Goal: Transaction & Acquisition: Purchase product/service

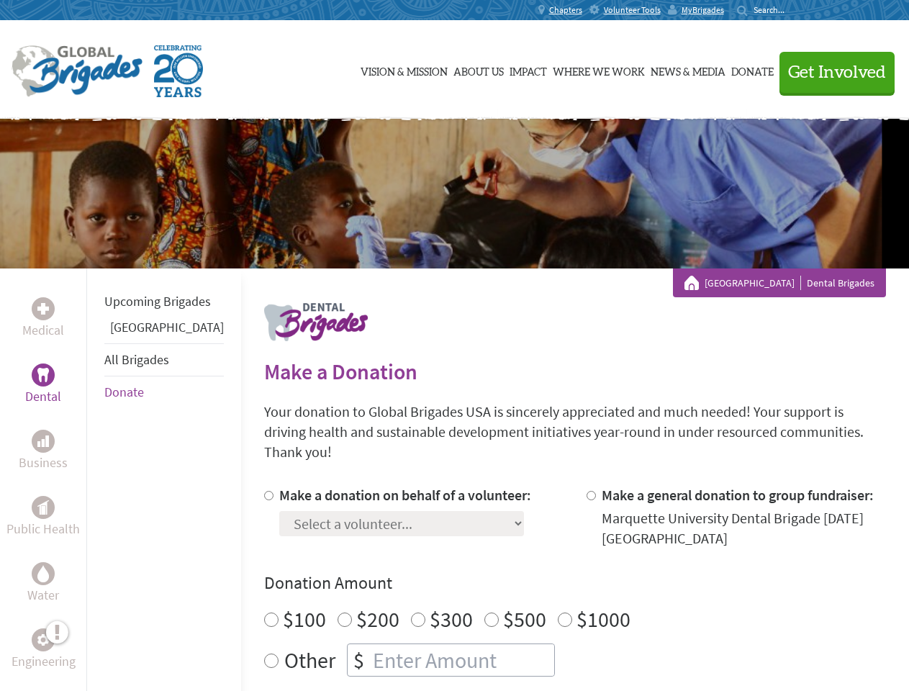
click at [794, 10] on div "Search for:" at bounding box center [766, 10] width 58 height 12
click at [830, 72] on span "Get Involved" at bounding box center [837, 72] width 98 height 17
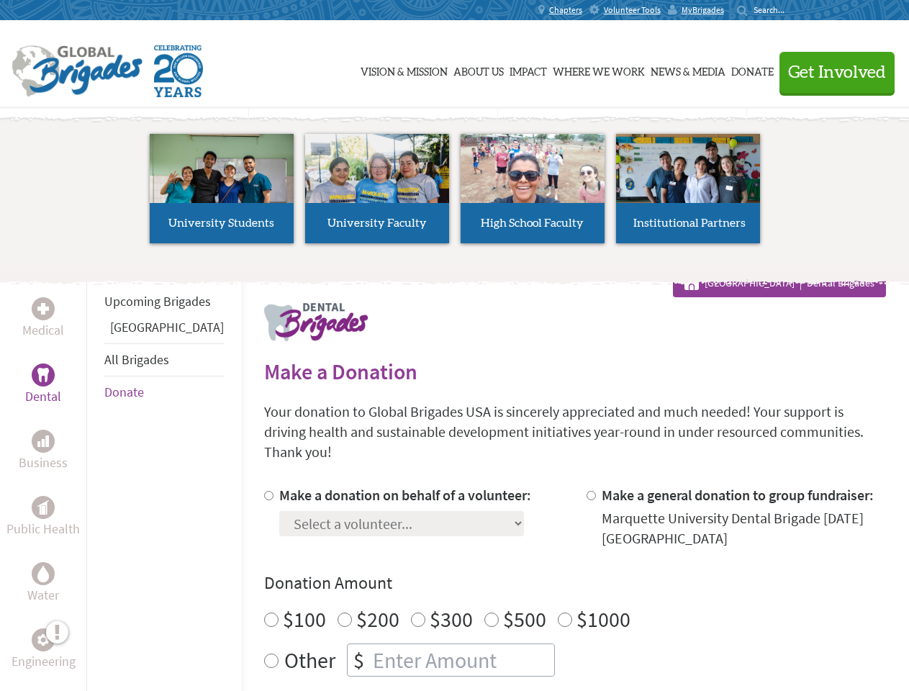
click at [95, 479] on div "Upcoming Brigades Panama All Brigades Donate" at bounding box center [163, 613] width 155 height 691
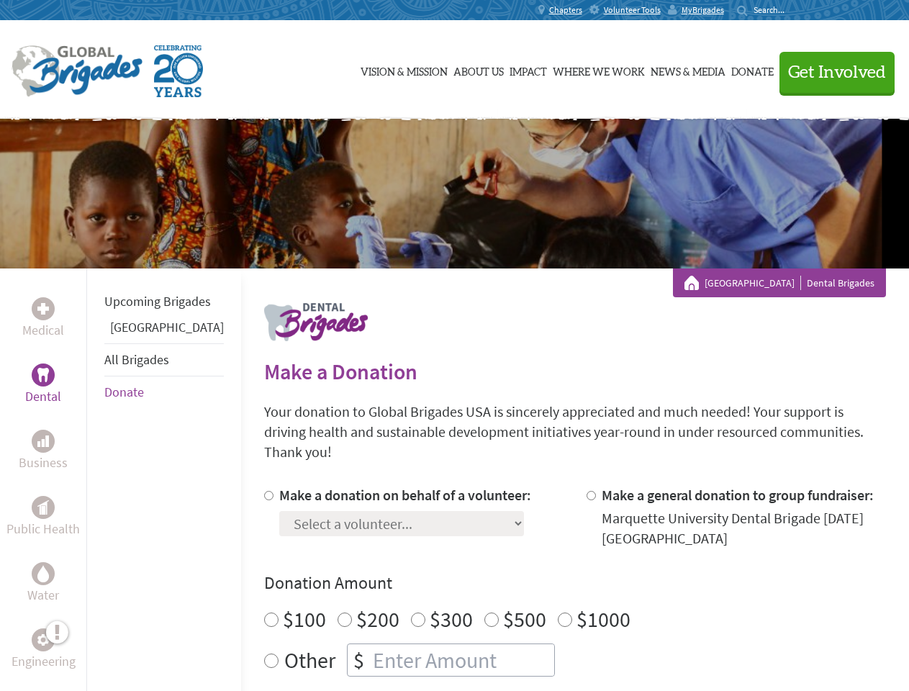
click at [550, 578] on div "Donation Amount $100 $200 $300 $500 $1000 Other $" at bounding box center [575, 623] width 622 height 105
click at [264, 491] on input "Make a donation on behalf of a volunteer:" at bounding box center [268, 495] width 9 height 9
radio input "true"
click at [586, 491] on input "Make a general donation to group fundraiser:" at bounding box center [590, 495] width 9 height 9
radio input "true"
